Goal: Information Seeking & Learning: Check status

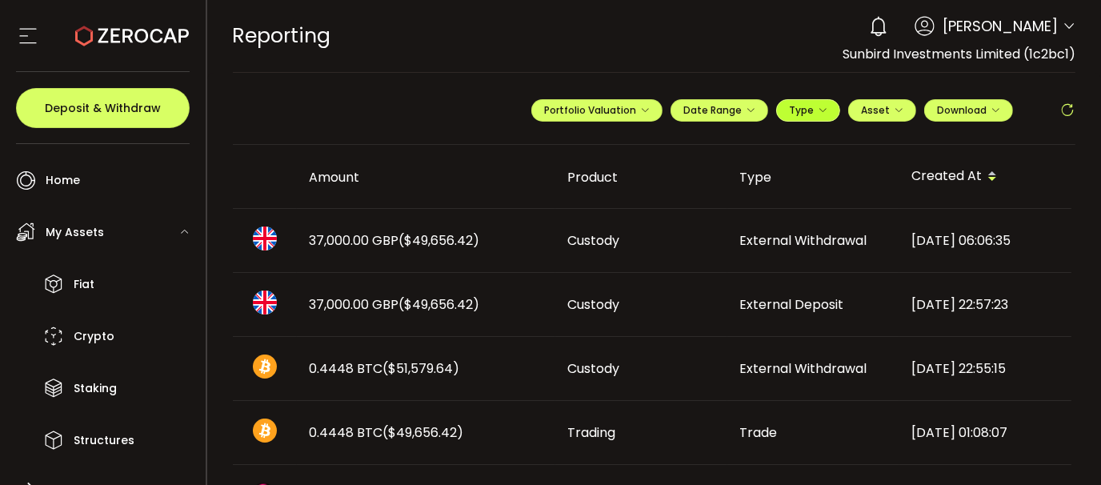
scroll to position [233, 0]
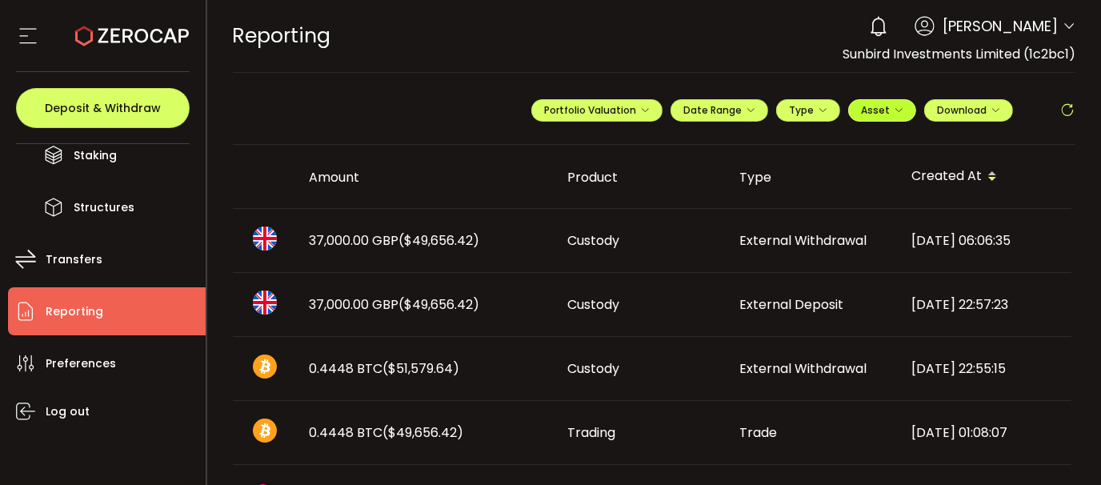
click at [861, 109] on span "Asset" at bounding box center [875, 110] width 29 height 14
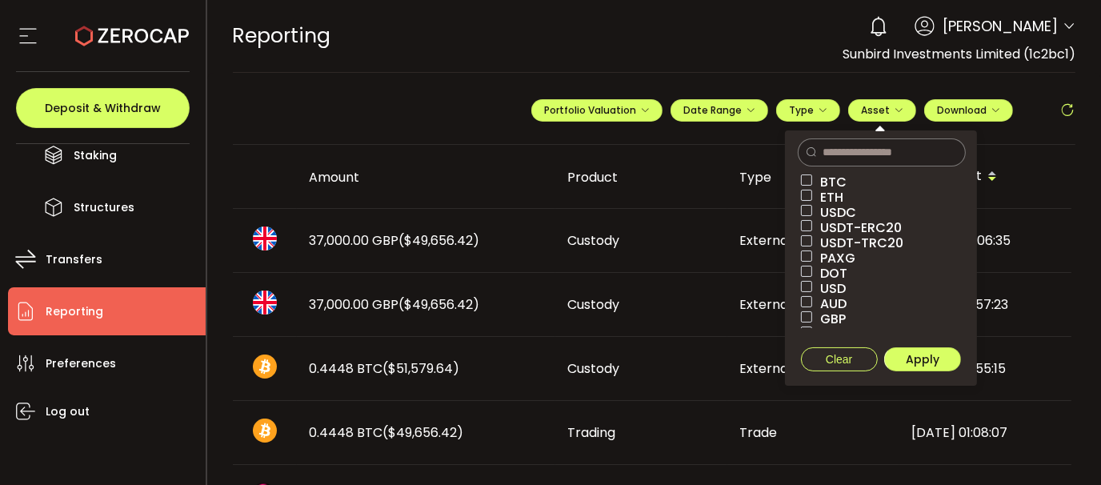
click at [822, 180] on span "BTC" at bounding box center [829, 181] width 34 height 15
click at [906, 358] on span "Apply" at bounding box center [923, 359] width 34 height 16
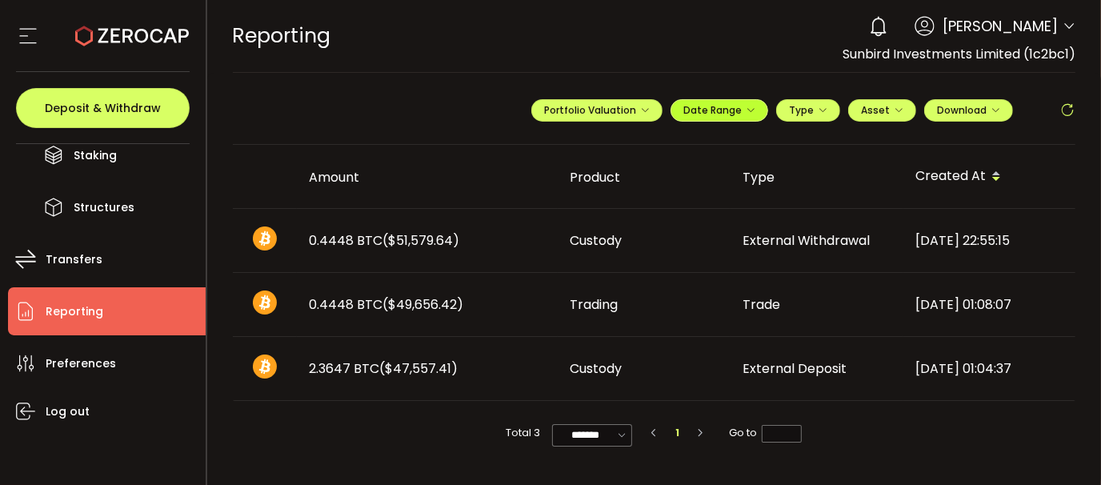
click at [709, 113] on span "Date Range" at bounding box center [719, 110] width 72 height 14
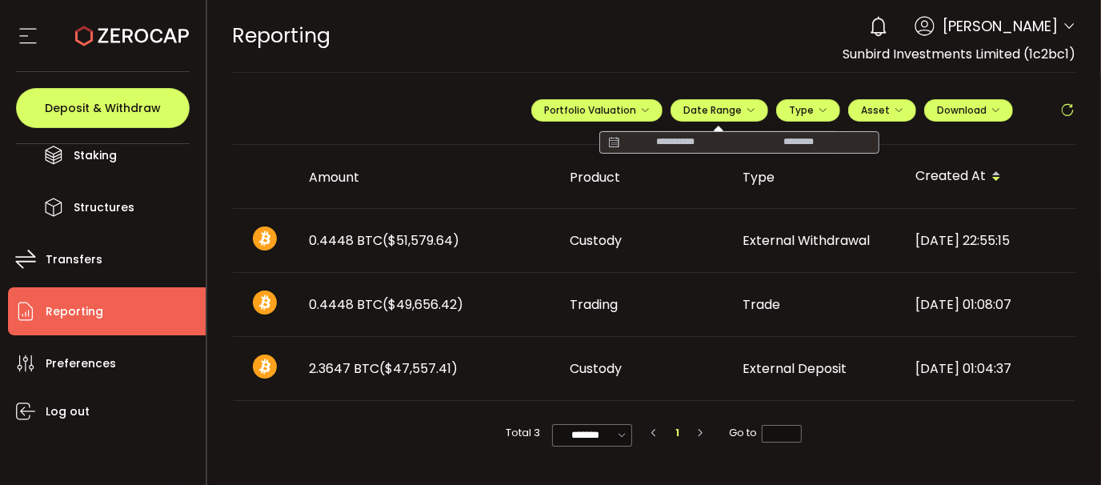
click at [618, 145] on icon at bounding box center [614, 142] width 20 height 16
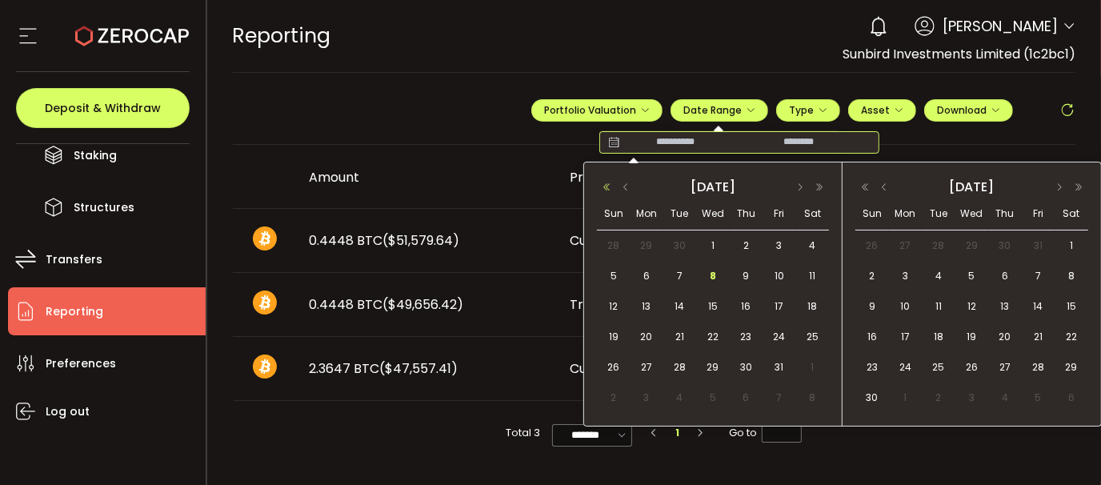
click at [604, 187] on button "button" at bounding box center [606, 187] width 19 height 11
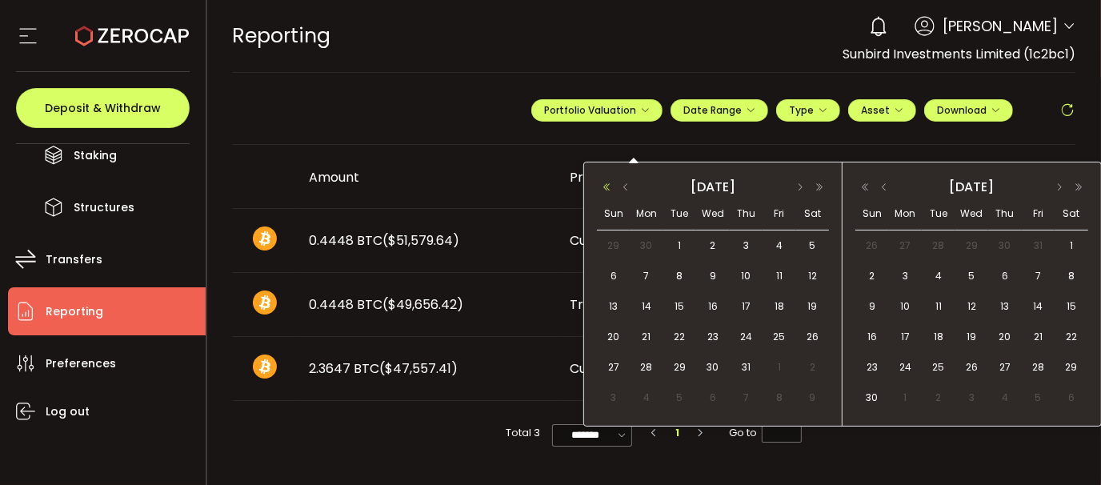
click at [604, 186] on button "button" at bounding box center [606, 187] width 19 height 11
click at [605, 186] on button "button" at bounding box center [606, 187] width 19 height 11
click at [629, 188] on button "button" at bounding box center [625, 187] width 19 height 11
click at [627, 186] on button "button" at bounding box center [625, 187] width 19 height 11
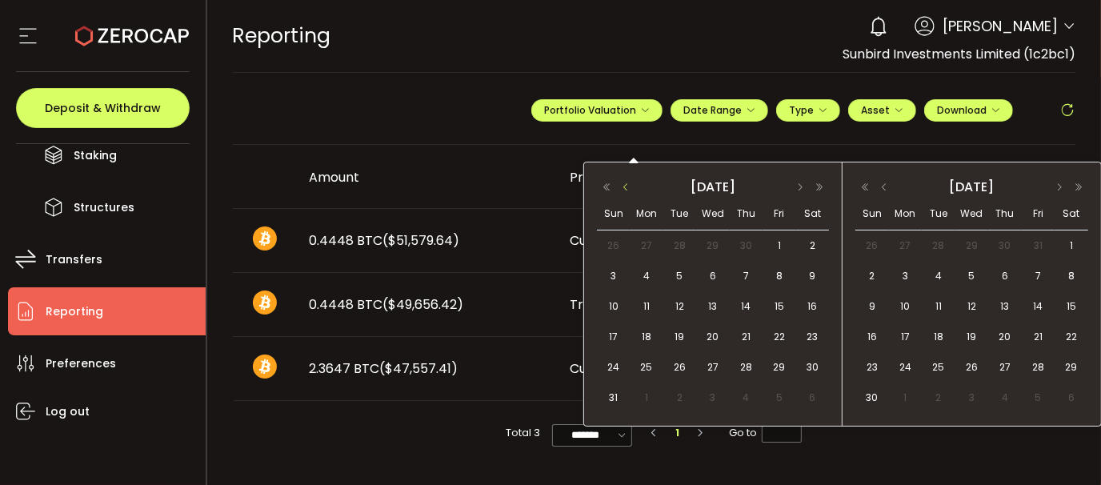
click at [627, 186] on button "button" at bounding box center [625, 187] width 19 height 11
click at [624, 188] on button "button" at bounding box center [625, 187] width 19 height 11
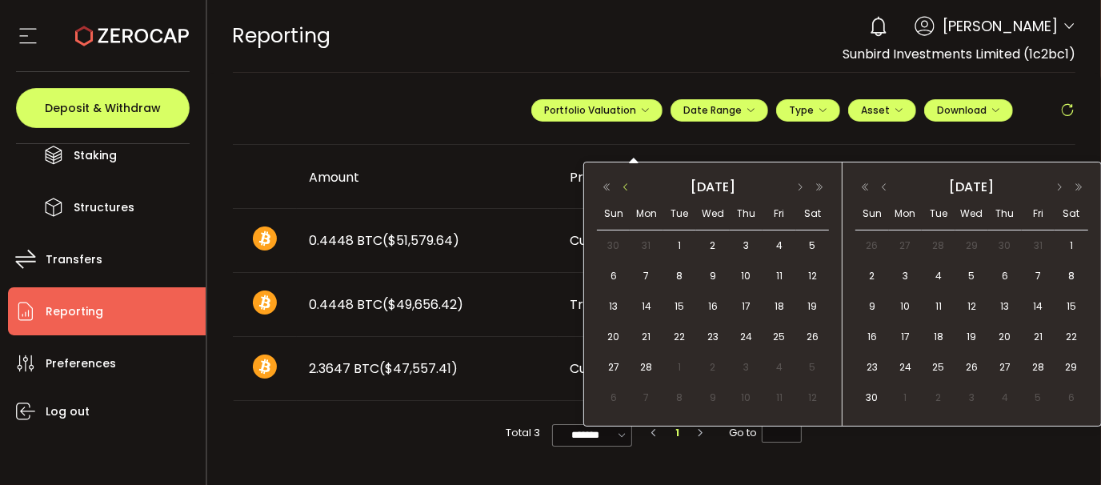
click at [624, 188] on button "button" at bounding box center [625, 187] width 19 height 11
click at [814, 242] on span "1" at bounding box center [811, 245] width 19 height 19
click at [865, 186] on button "button" at bounding box center [864, 187] width 19 height 11
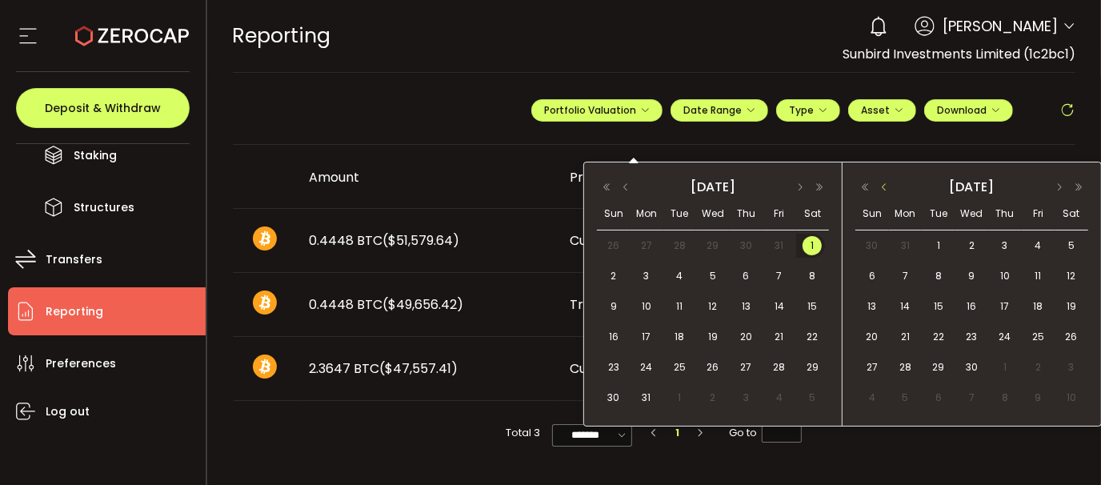
click at [883, 187] on button "button" at bounding box center [883, 187] width 19 height 11
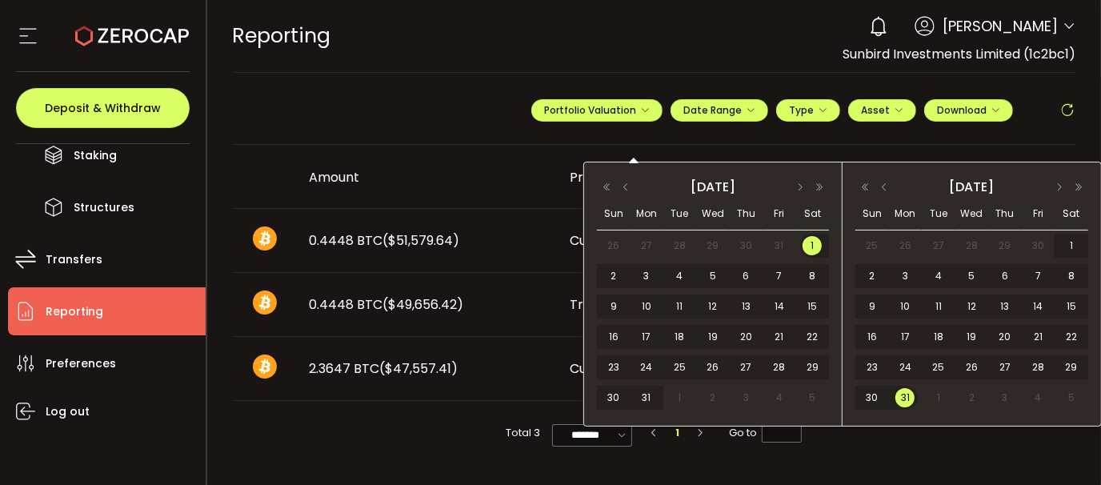
click at [906, 392] on span "31" at bounding box center [904, 397] width 19 height 19
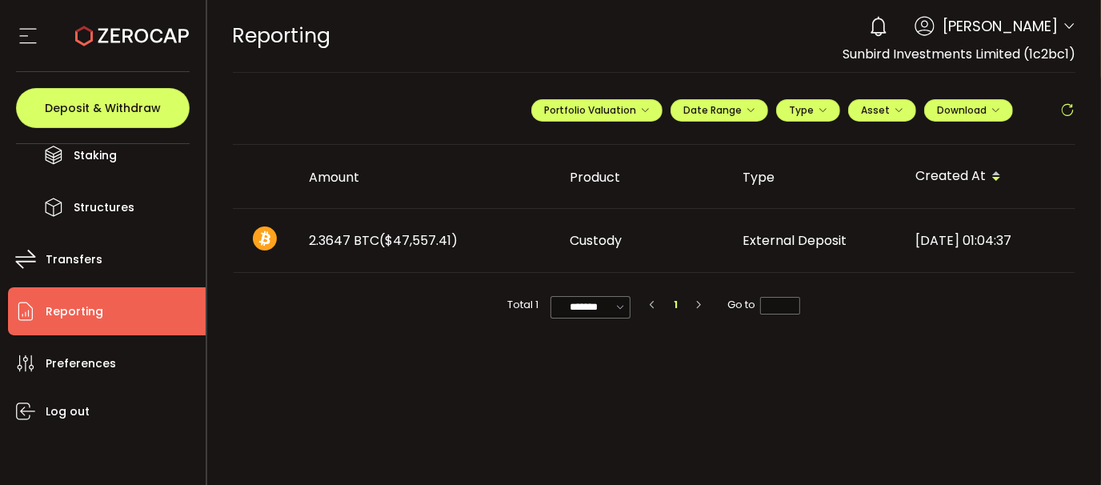
click at [408, 238] on span "($47,557.41)" at bounding box center [419, 240] width 78 height 18
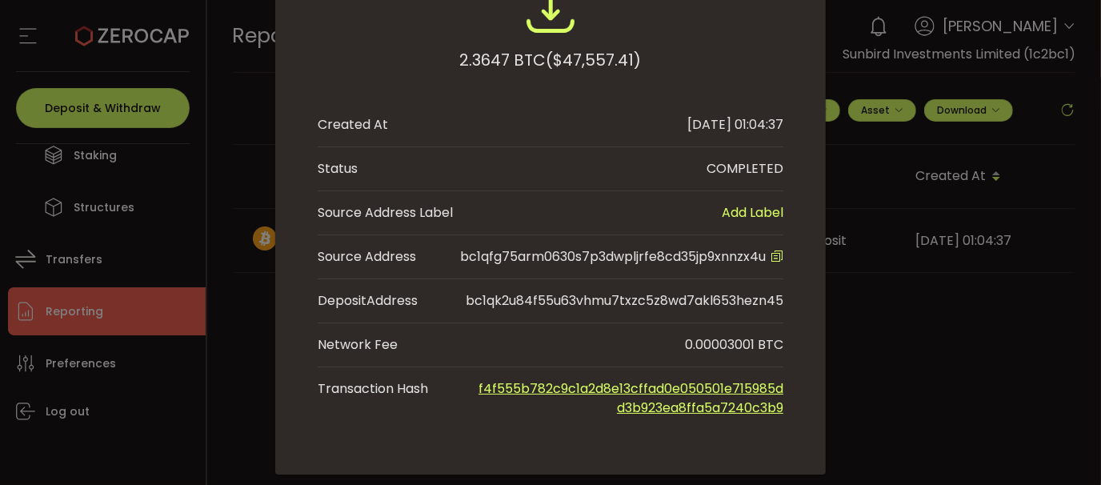
scroll to position [0, 0]
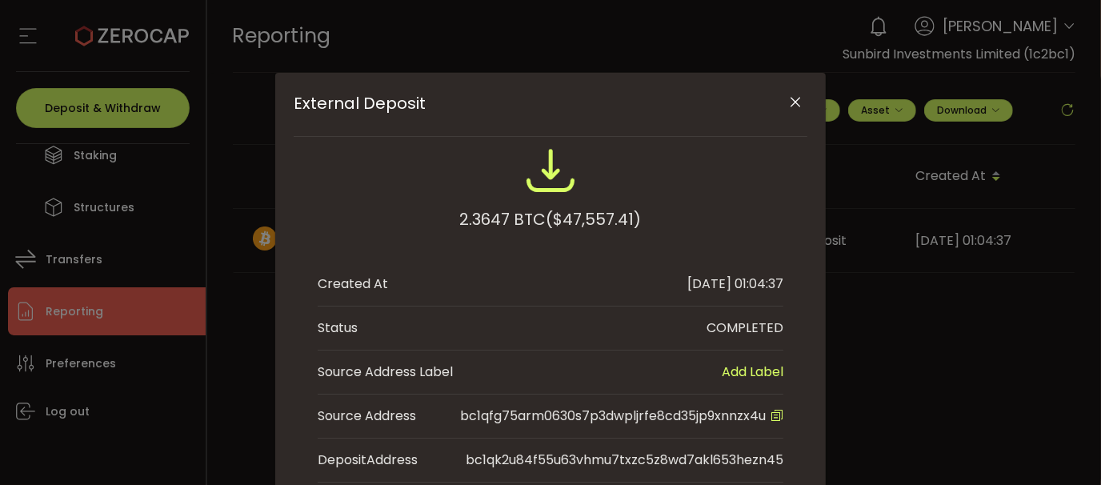
click at [556, 188] on img "External Deposit" at bounding box center [550, 170] width 51 height 51
click at [793, 103] on icon "Close" at bounding box center [796, 102] width 16 height 16
